Goal: Task Accomplishment & Management: Manage account settings

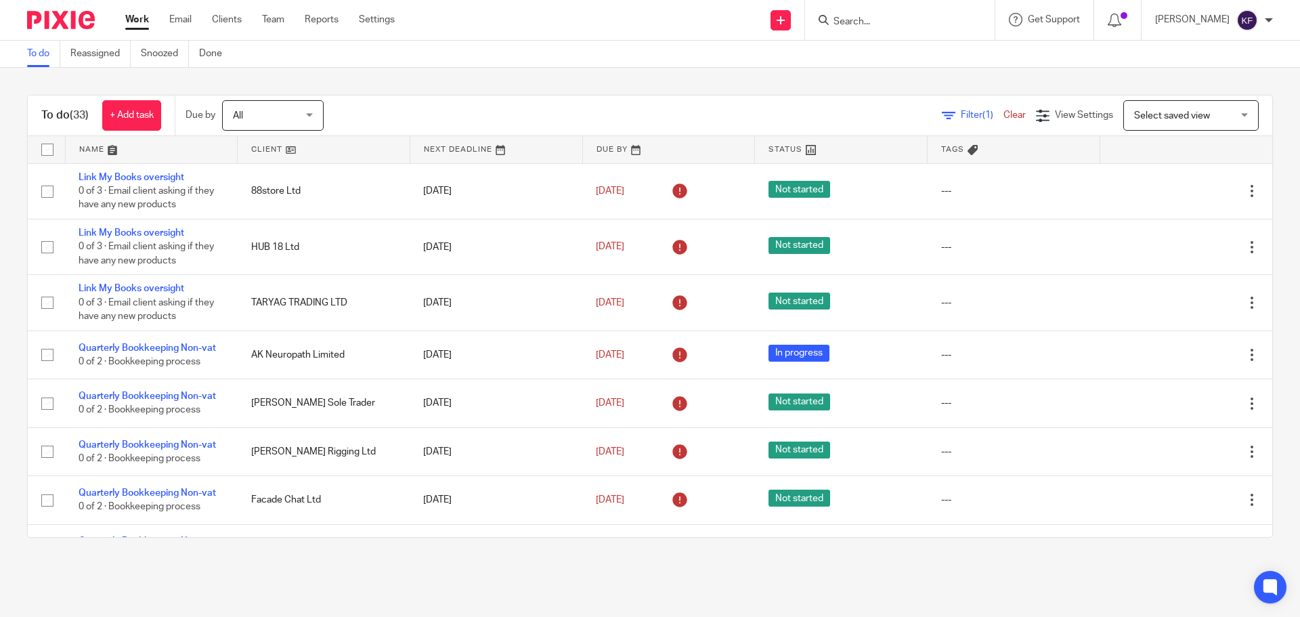
scroll to position [542, 0]
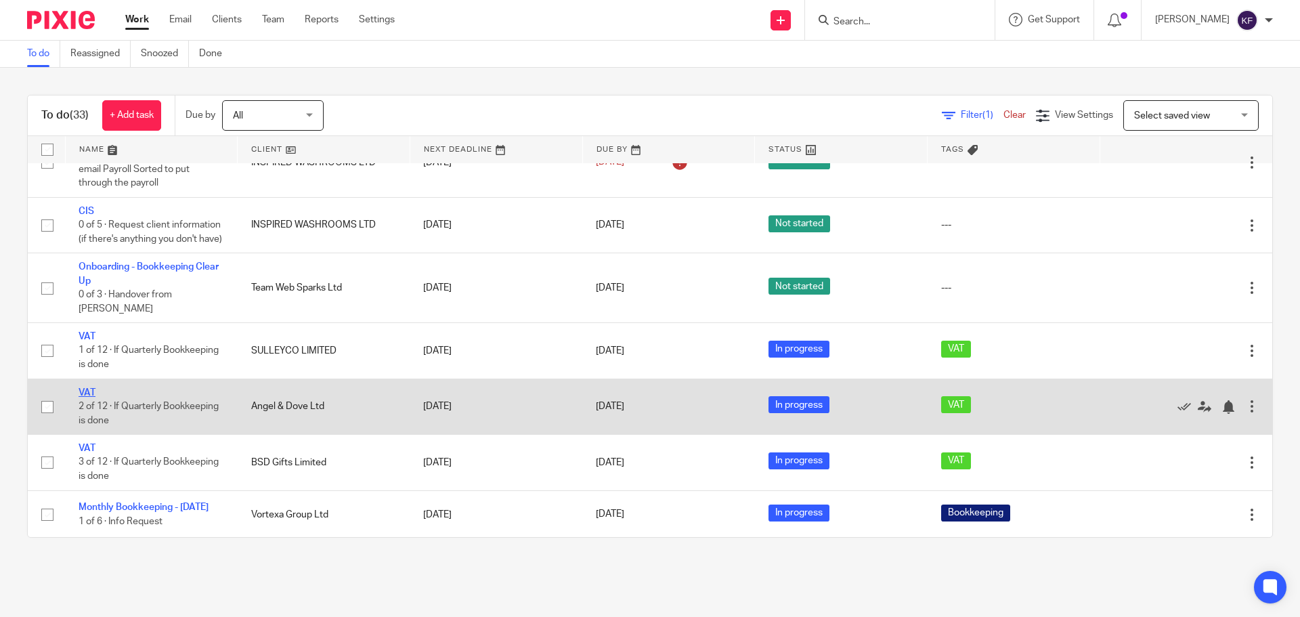
click at [91, 394] on link "VAT" at bounding box center [87, 392] width 17 height 9
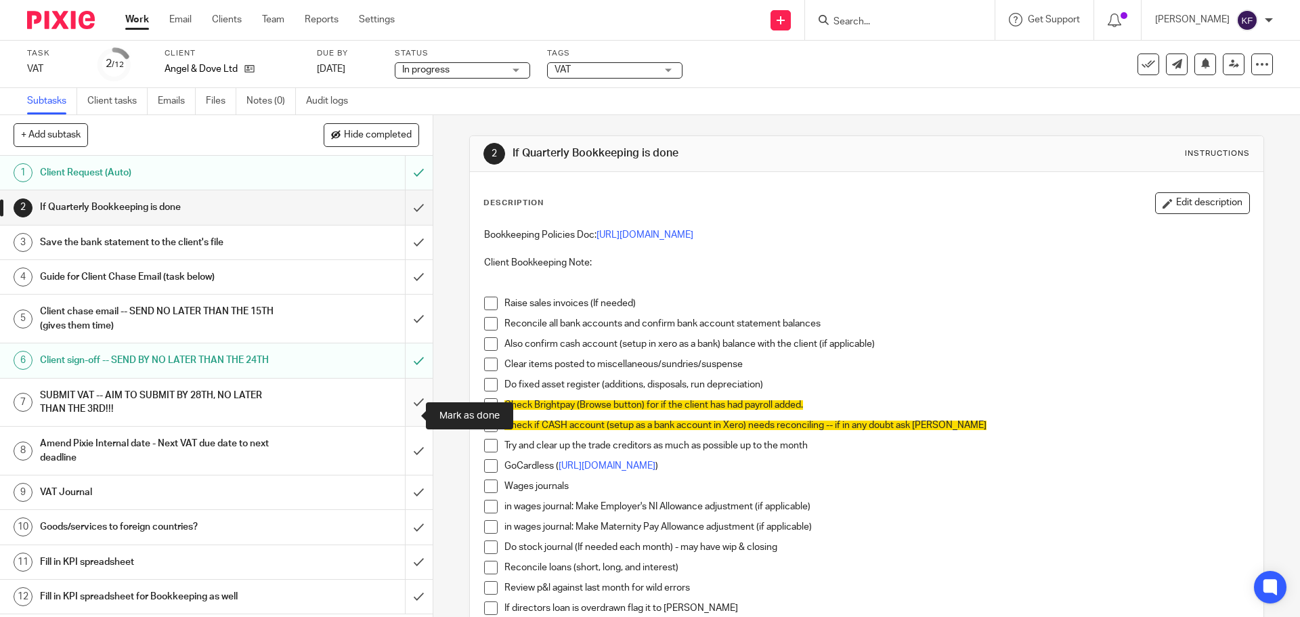
click at [401, 415] on input "submit" at bounding box center [216, 403] width 433 height 48
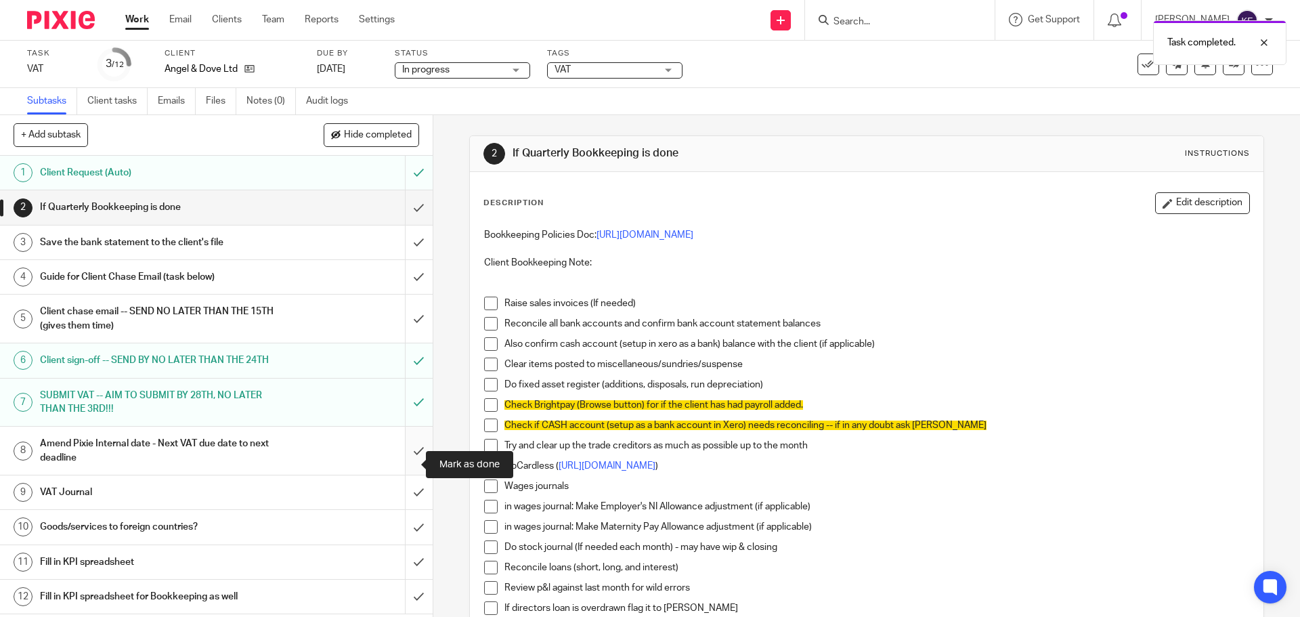
click at [411, 468] on input "submit" at bounding box center [216, 451] width 433 height 48
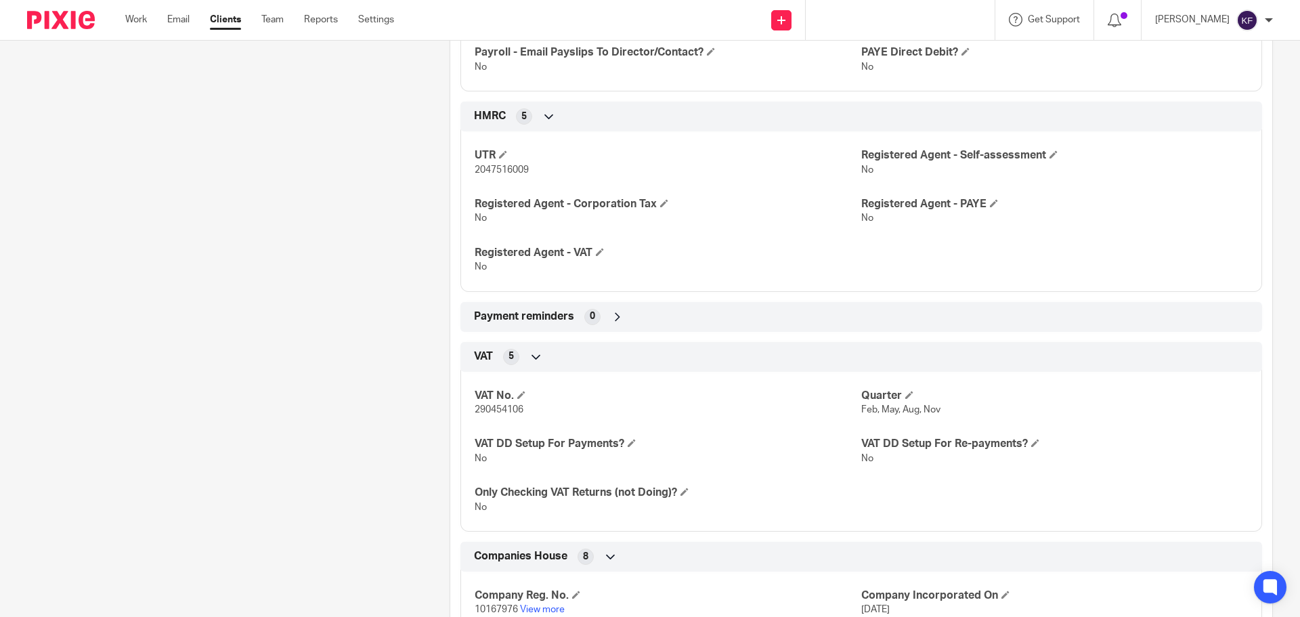
scroll to position [1121, 0]
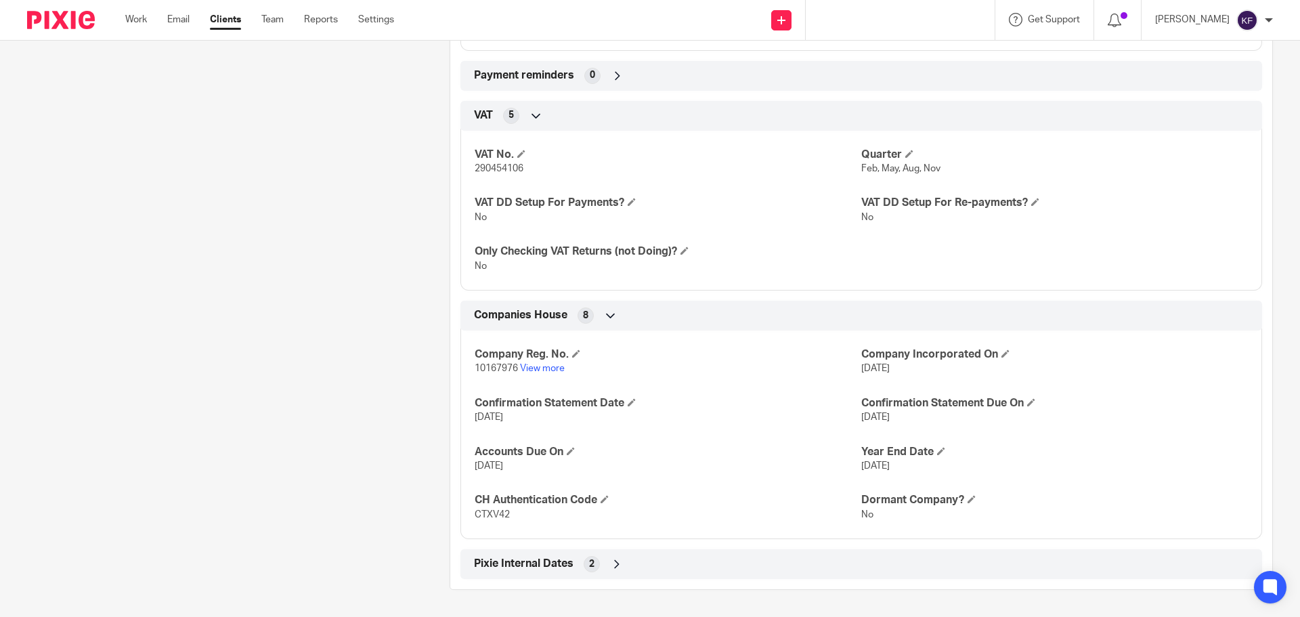
click at [589, 569] on span "2" at bounding box center [591, 564] width 5 height 14
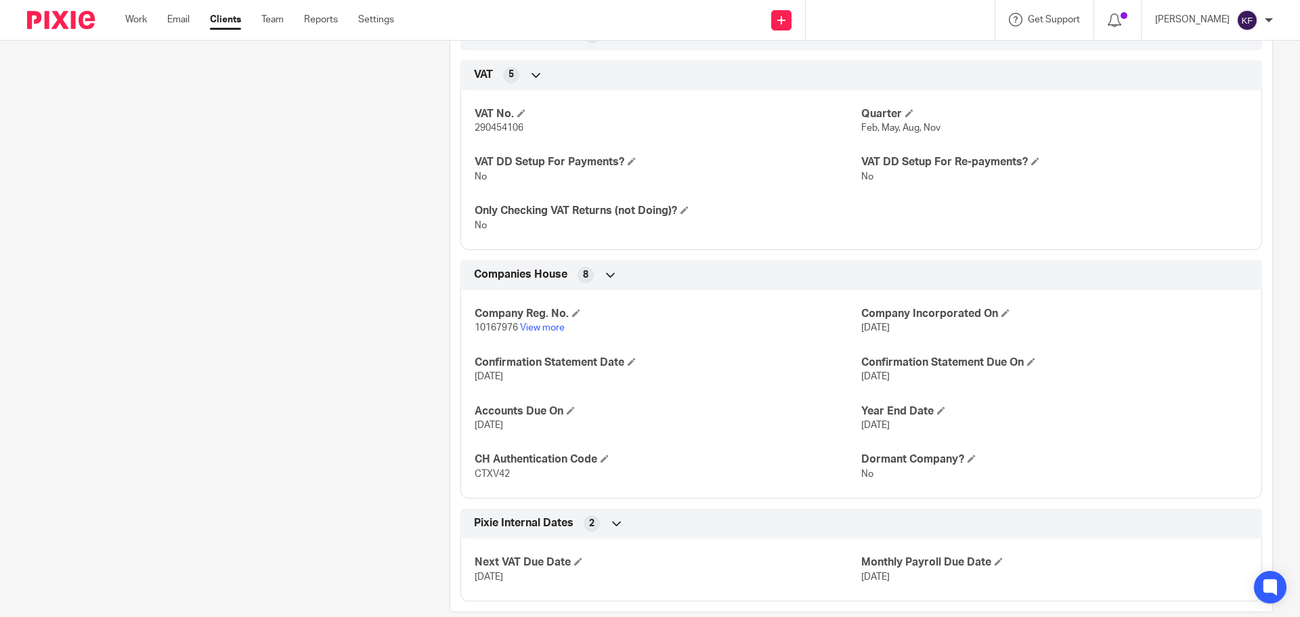
scroll to position [1184, 0]
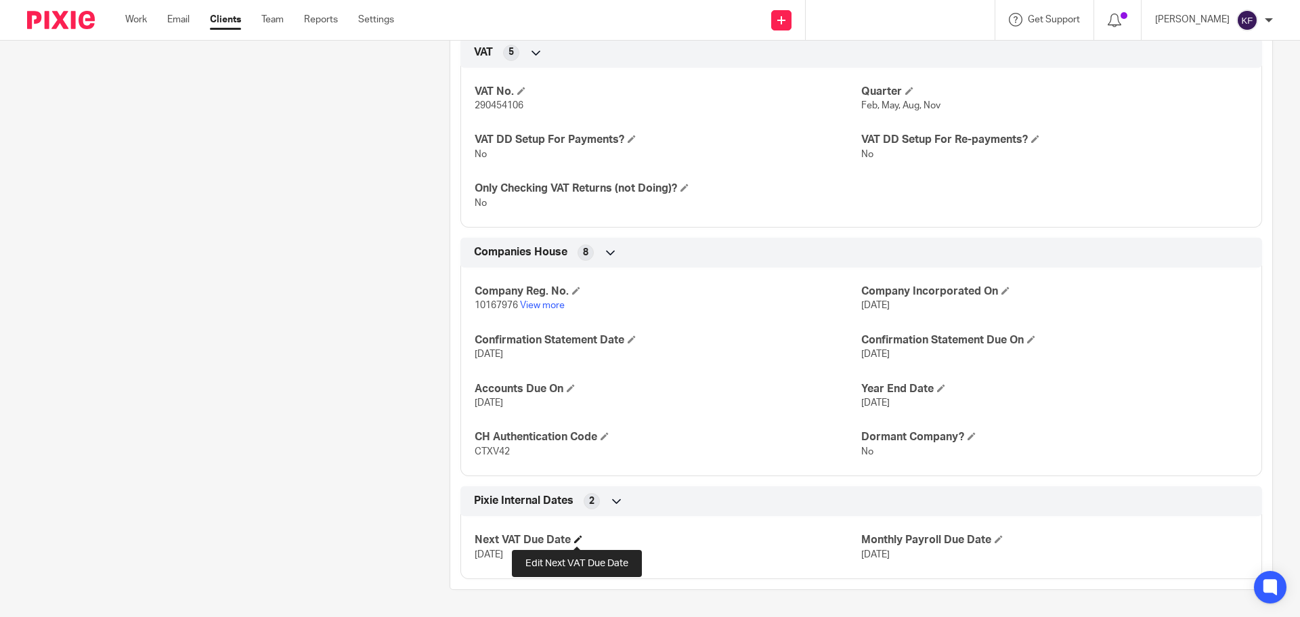
click at [576, 535] on span at bounding box center [578, 539] width 8 height 8
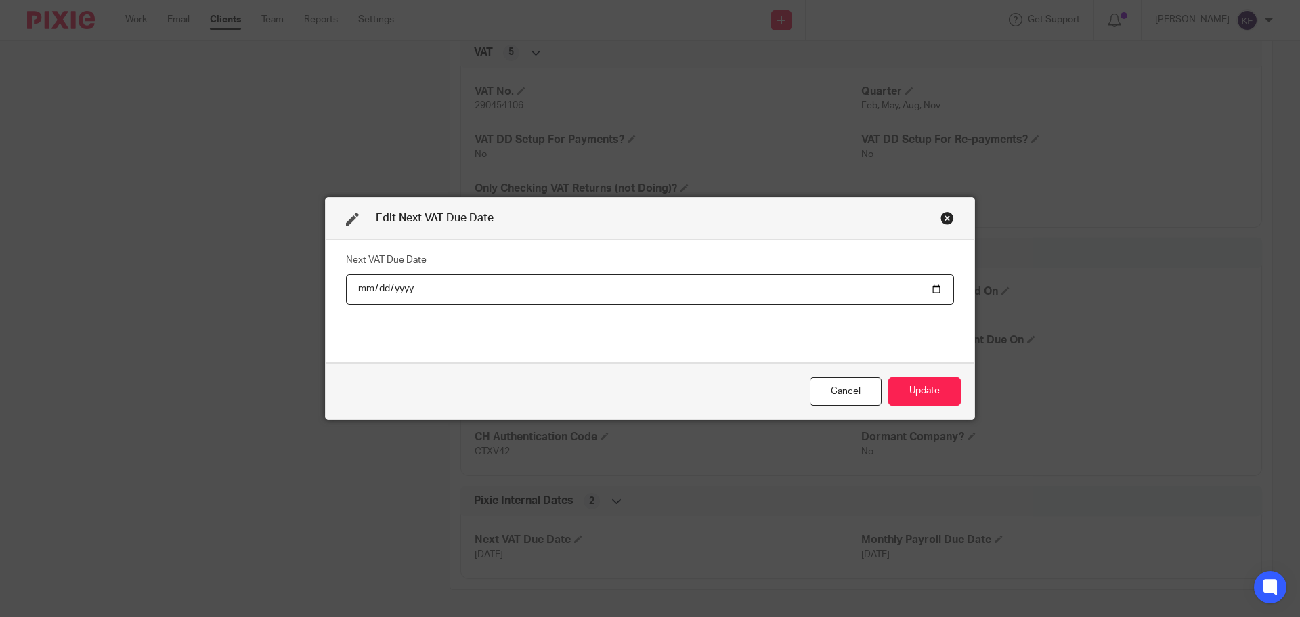
click at [932, 286] on input "2025-10-07" at bounding box center [650, 289] width 608 height 30
type input "2026-01-07"
click at [909, 394] on button "Update" at bounding box center [925, 391] width 72 height 29
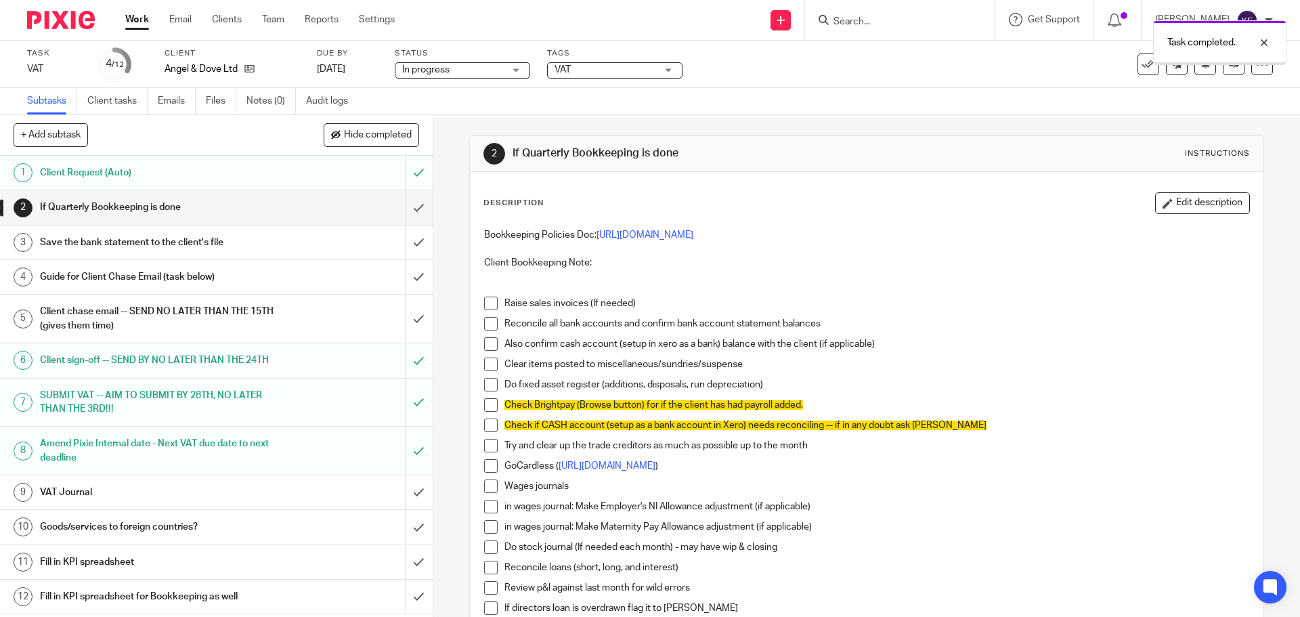
scroll to position [12, 0]
click at [1142, 66] on icon at bounding box center [1149, 65] width 14 height 14
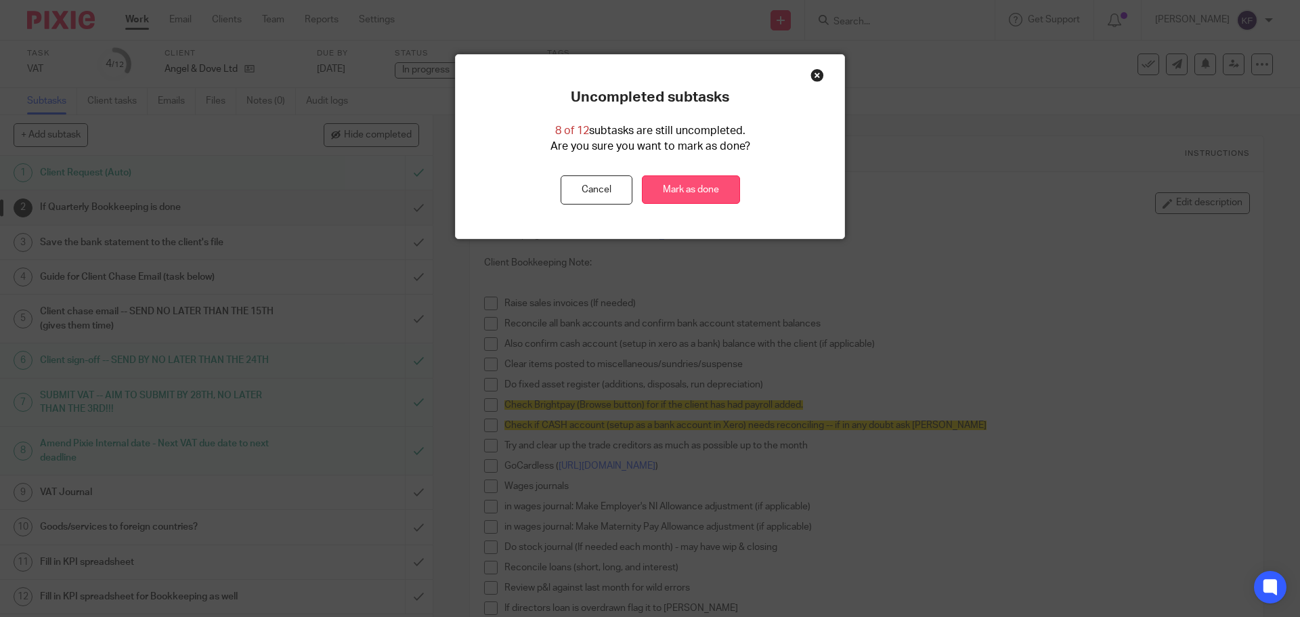
click at [704, 196] on link "Mark as done" at bounding box center [691, 189] width 98 height 29
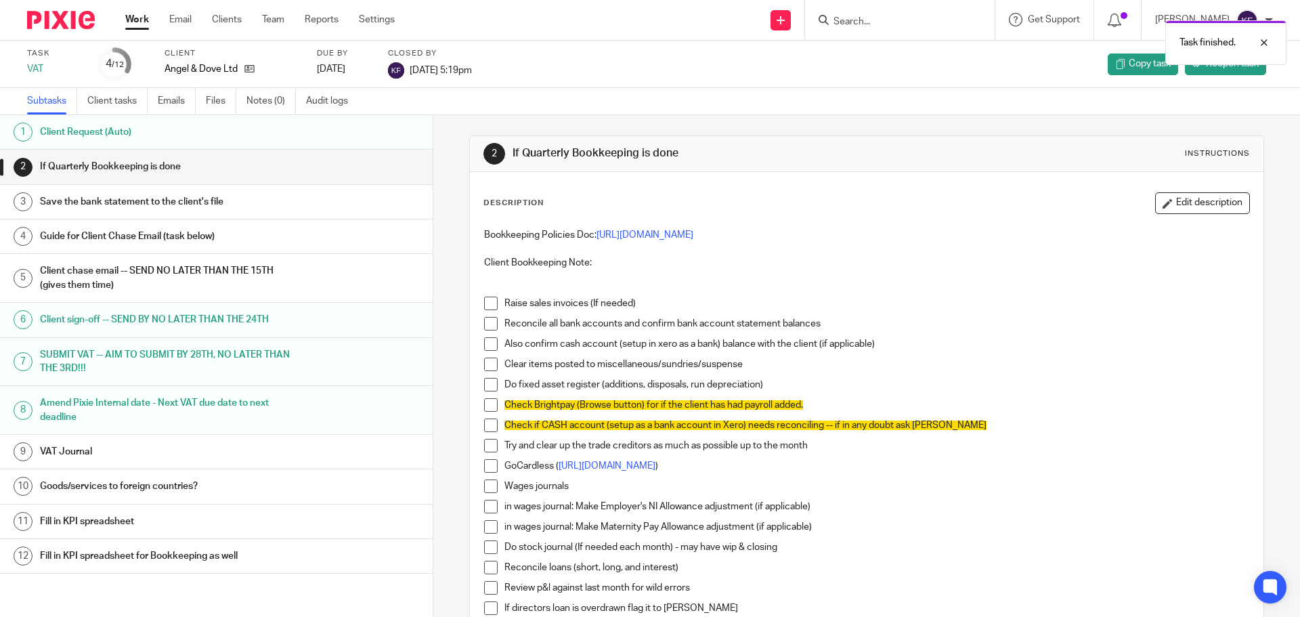
click at [138, 20] on link "Work" at bounding box center [137, 20] width 24 height 14
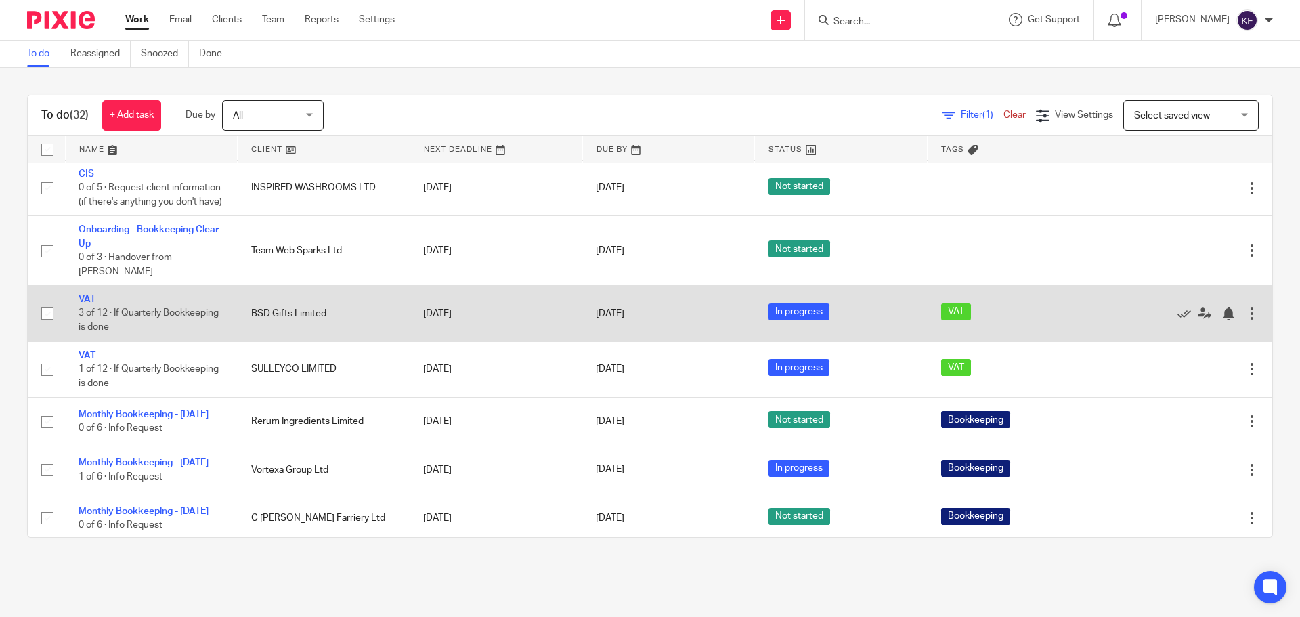
scroll to position [610, 0]
